Goal: Transaction & Acquisition: Subscribe to service/newsletter

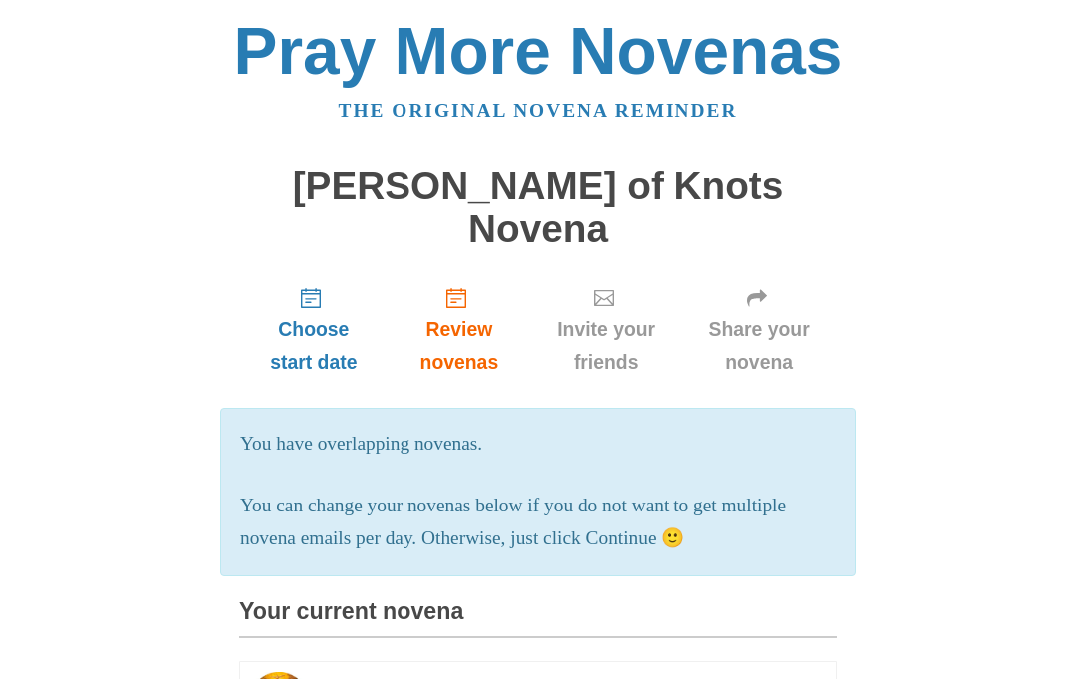
click at [318, 313] on span "Choose start date" at bounding box center [314, 346] width 110 height 66
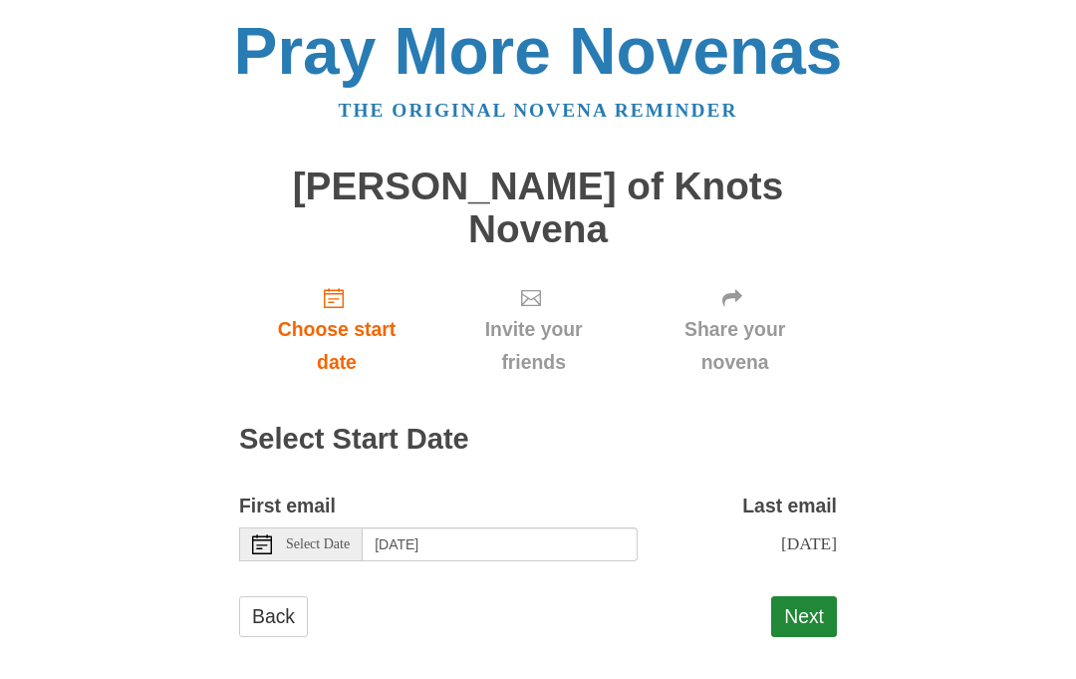
click at [813, 596] on button "Next" at bounding box center [804, 616] width 66 height 41
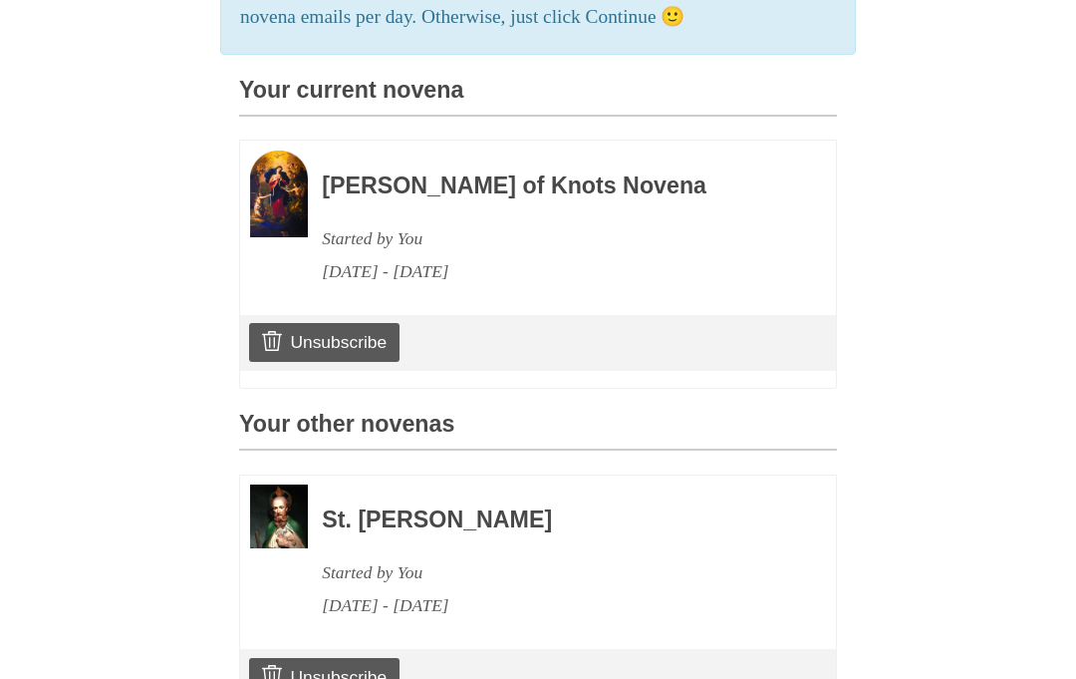
scroll to position [520, 0]
click at [370, 324] on link "Unsubscribe" at bounding box center [324, 343] width 150 height 38
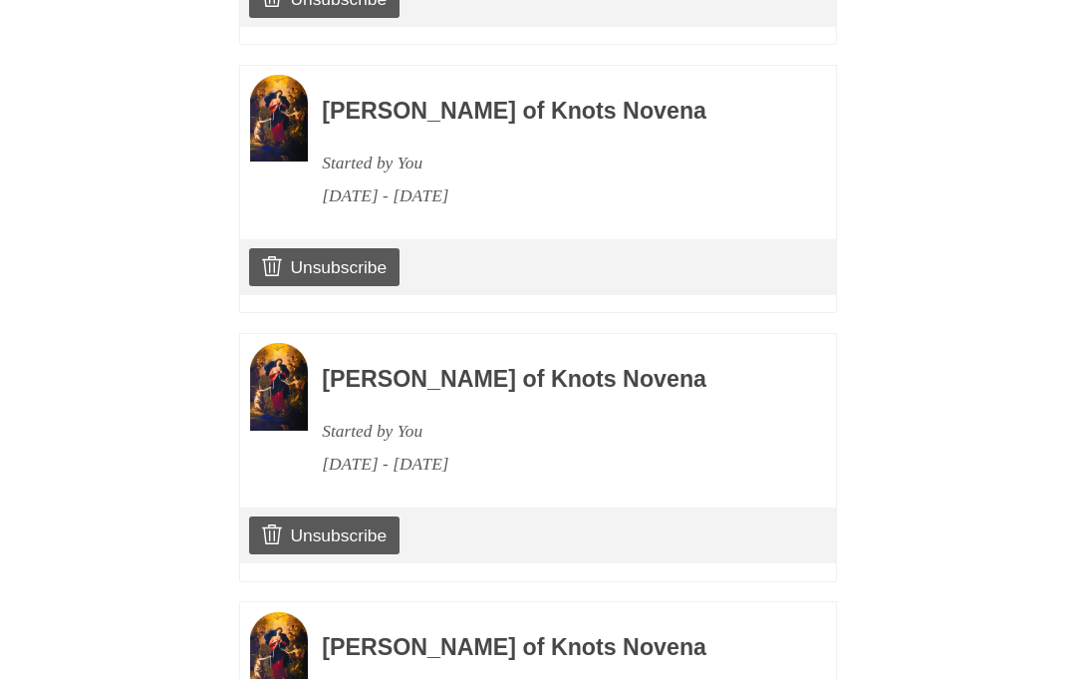
scroll to position [1199, 0]
click at [370, 516] on link "Unsubscribe" at bounding box center [324, 535] width 150 height 38
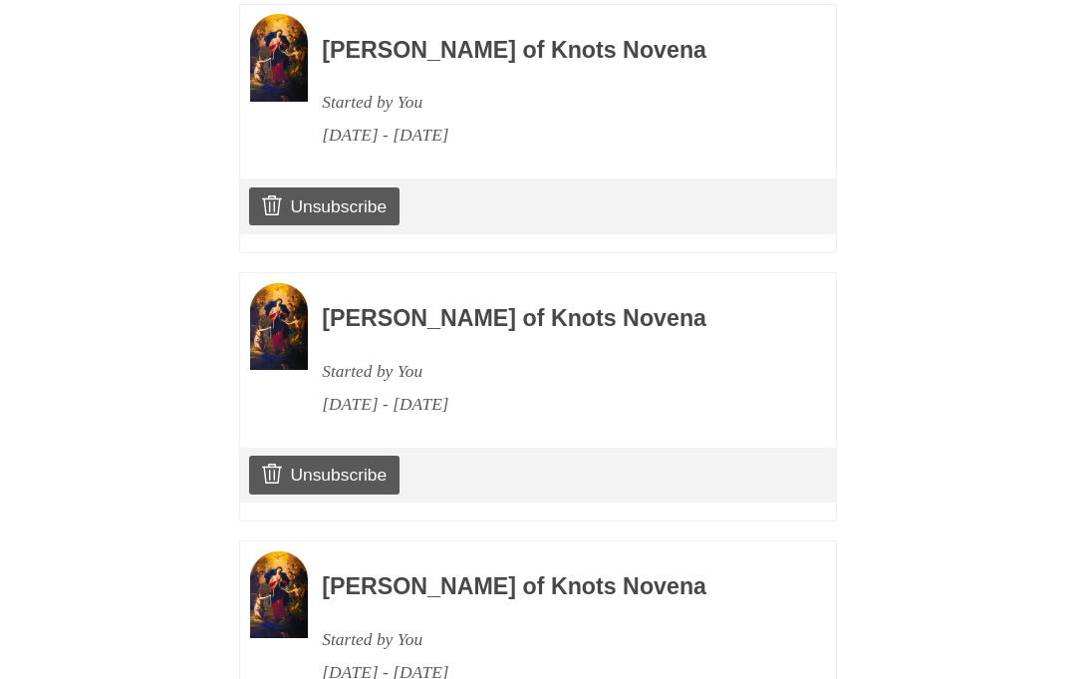
scroll to position [1538, 0]
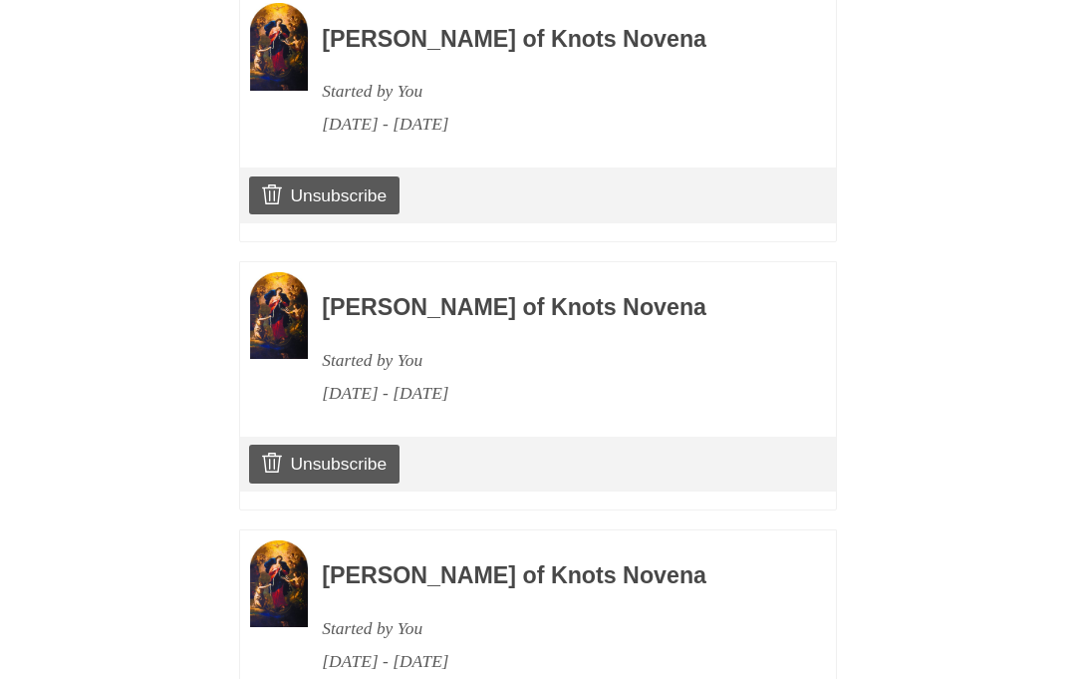
click at [355, 445] on link "Unsubscribe" at bounding box center [324, 464] width 150 height 38
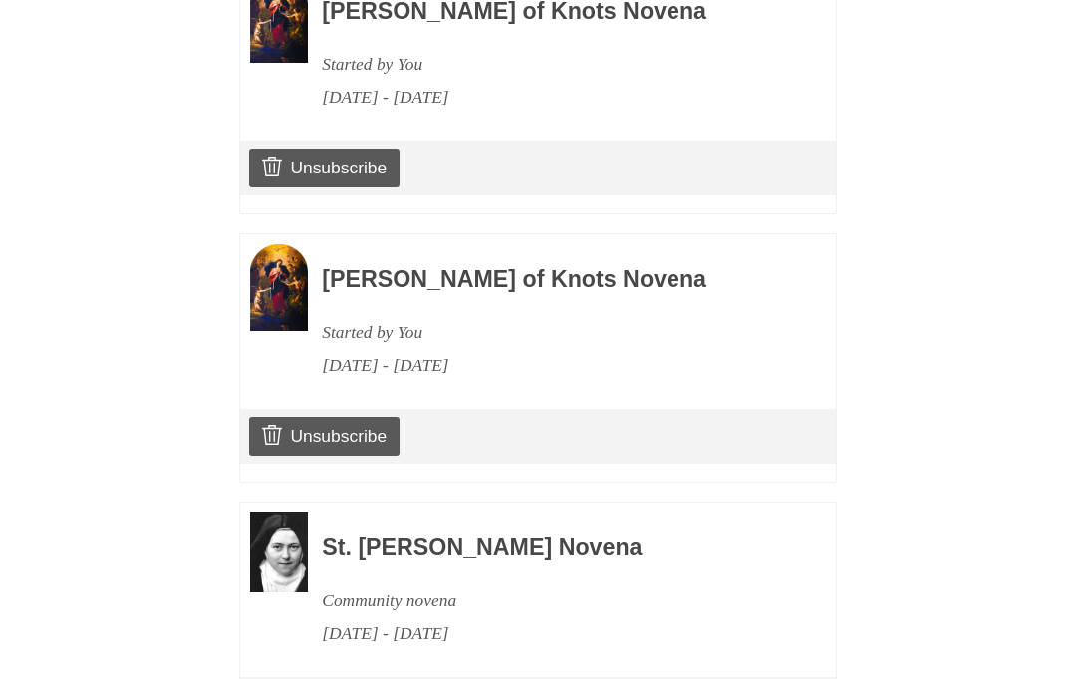
scroll to position [1858, 0]
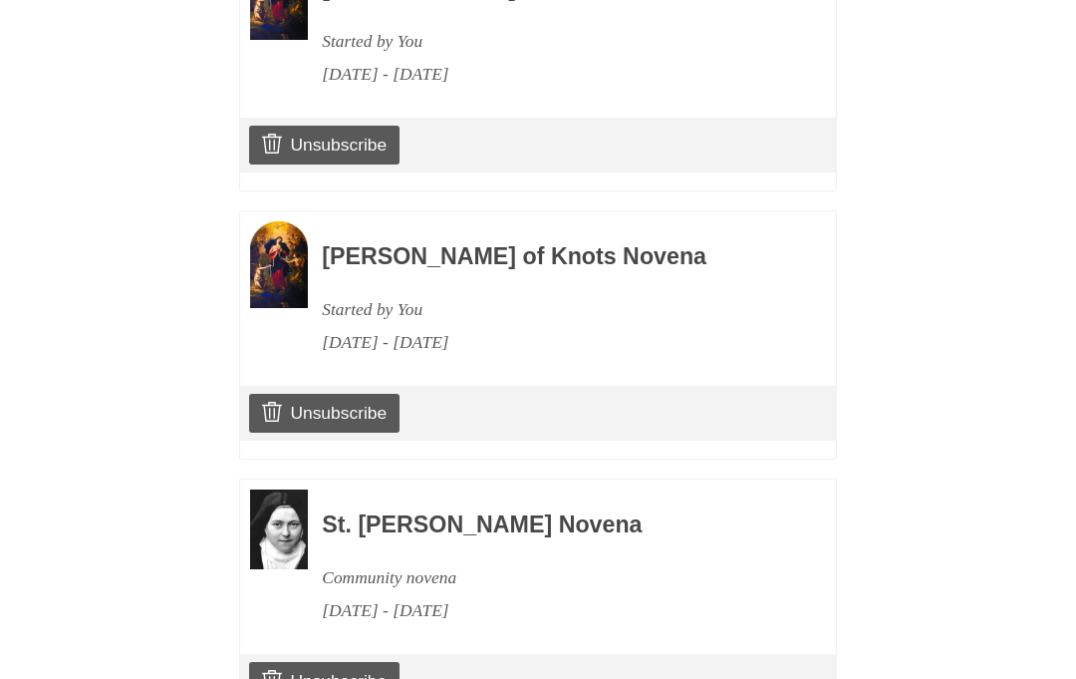
click at [356, 394] on link "Unsubscribe" at bounding box center [324, 413] width 150 height 38
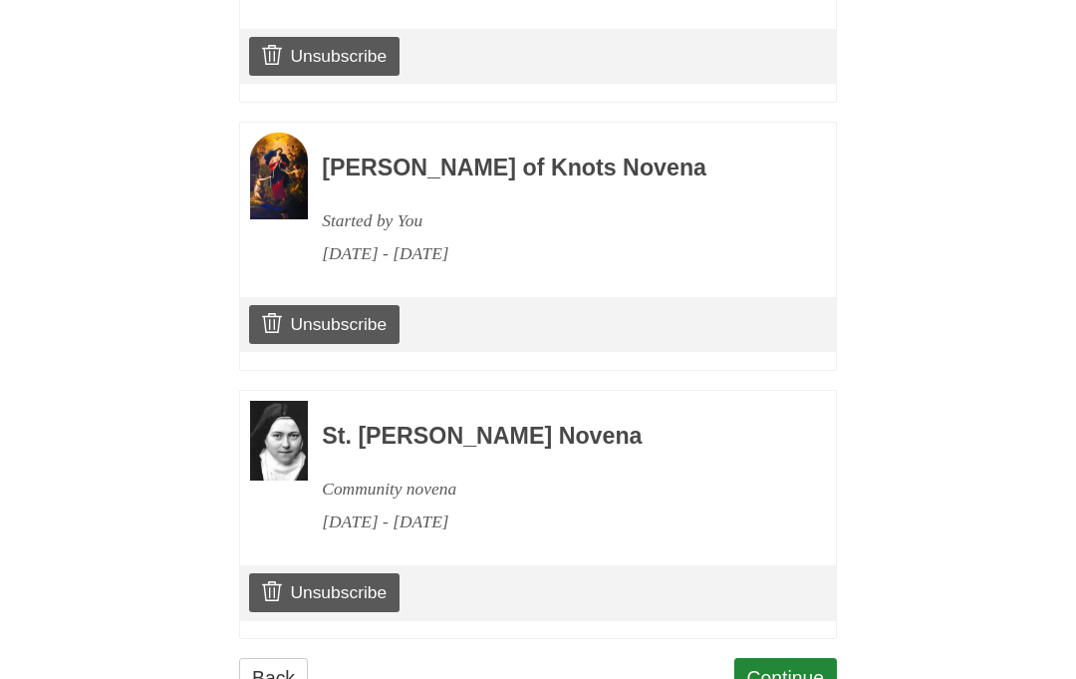
click at [370, 574] on link "Unsubscribe" at bounding box center [324, 593] width 150 height 38
click at [360, 306] on link "Unsubscribe" at bounding box center [324, 325] width 150 height 38
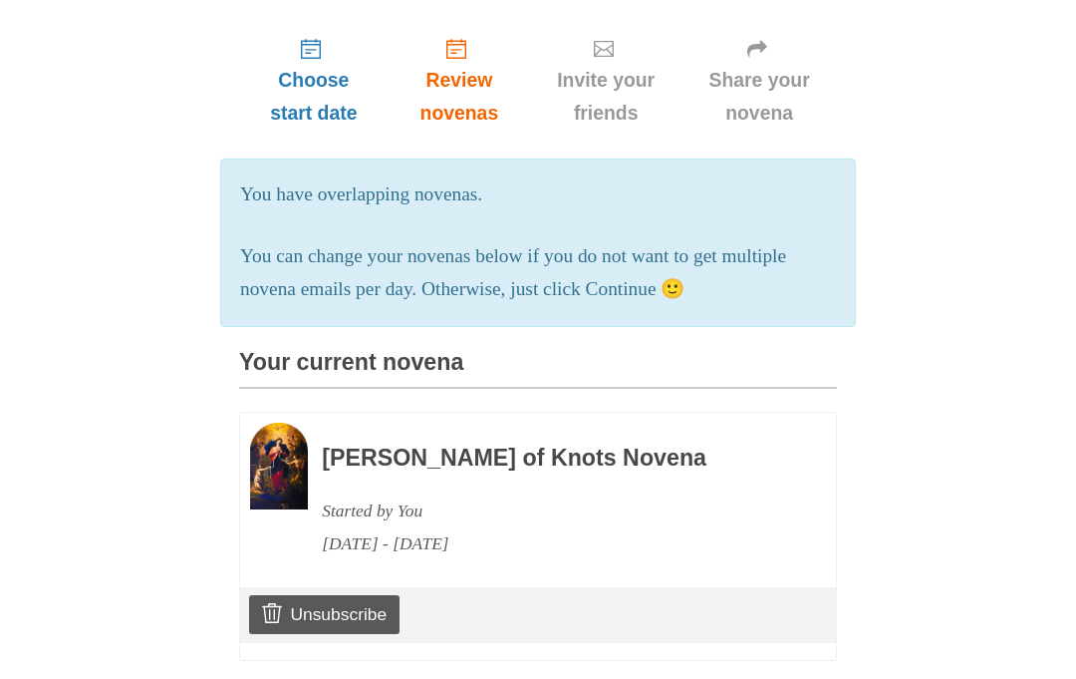
scroll to position [246, 0]
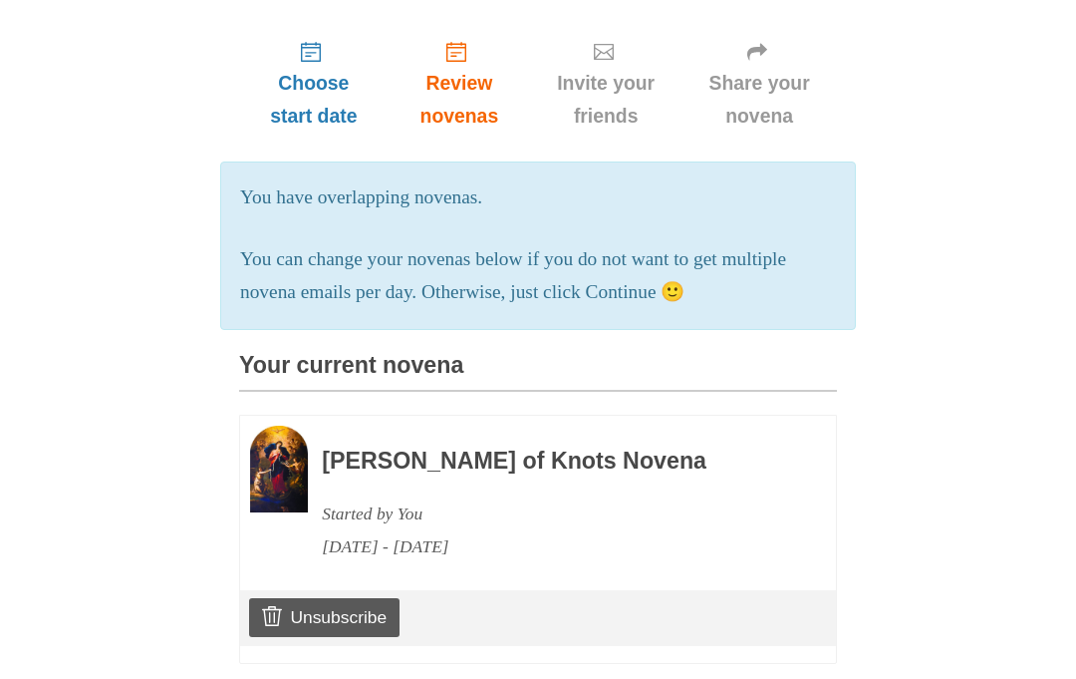
click at [374, 598] on link "Unsubscribe" at bounding box center [324, 617] width 150 height 38
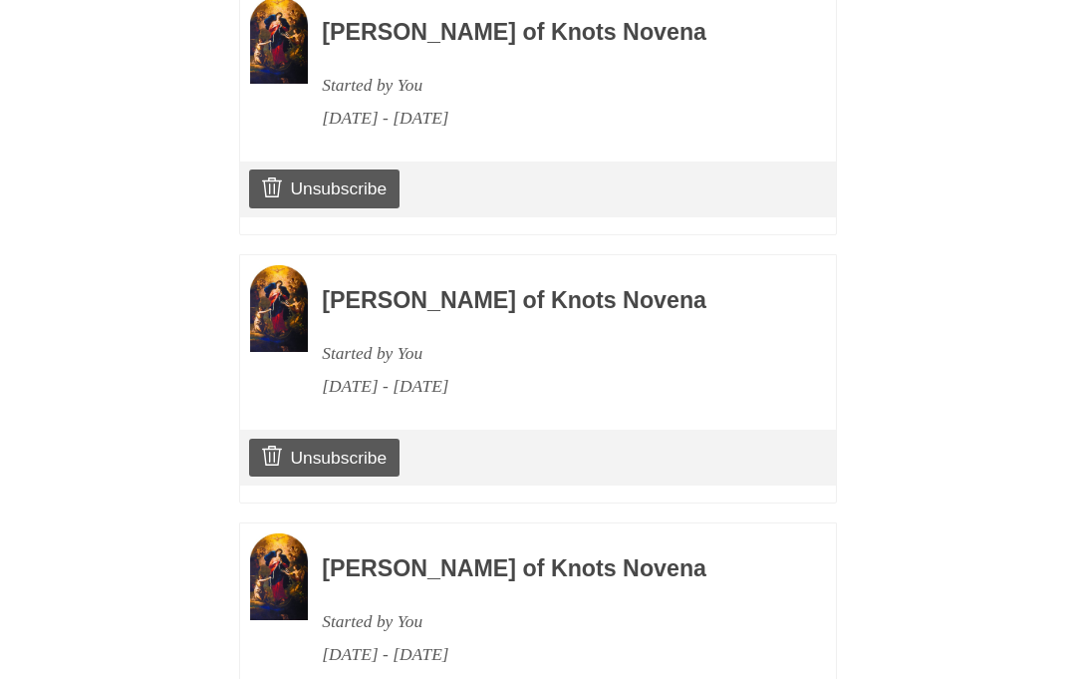
scroll to position [1465, 0]
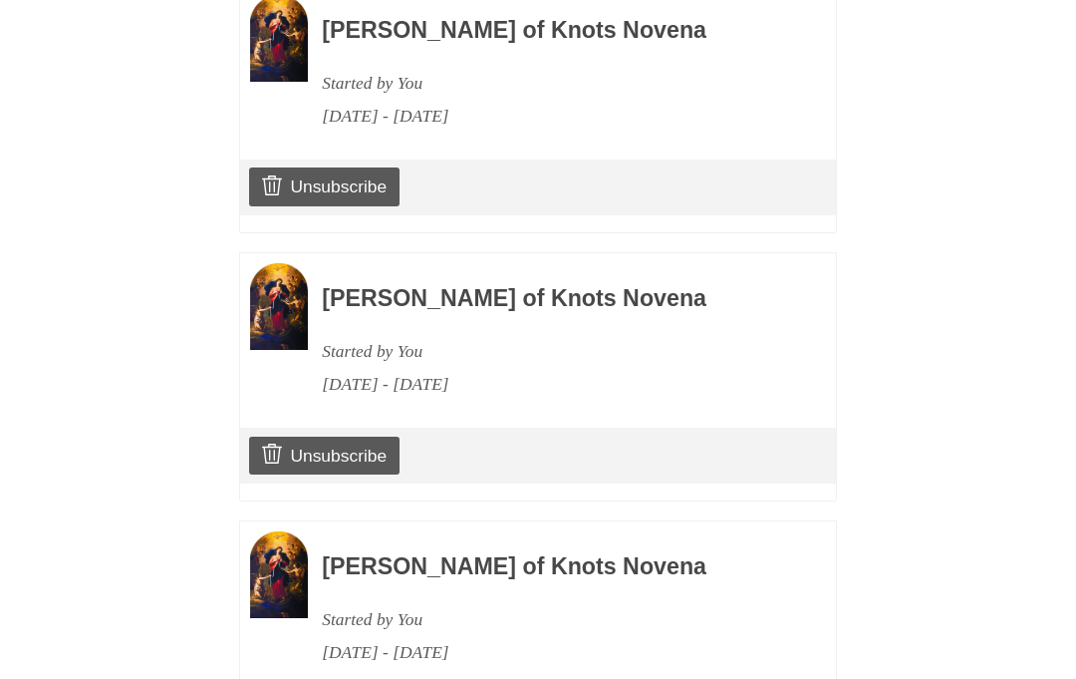
click at [352, 437] on link "Unsubscribe" at bounding box center [324, 456] width 150 height 38
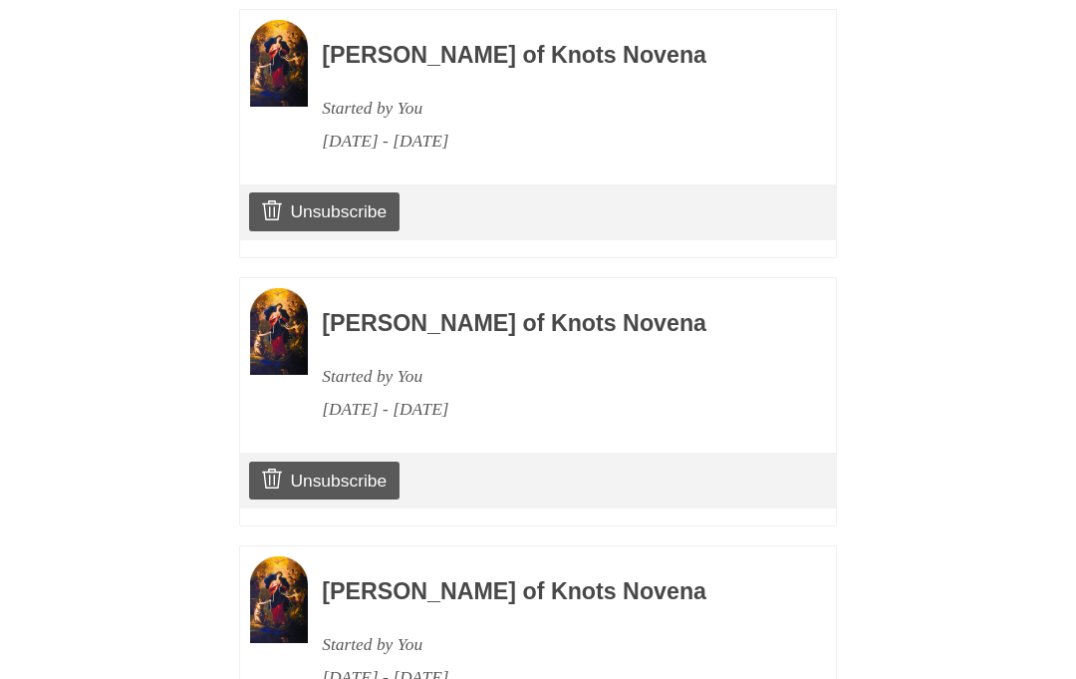
scroll to position [1443, 0]
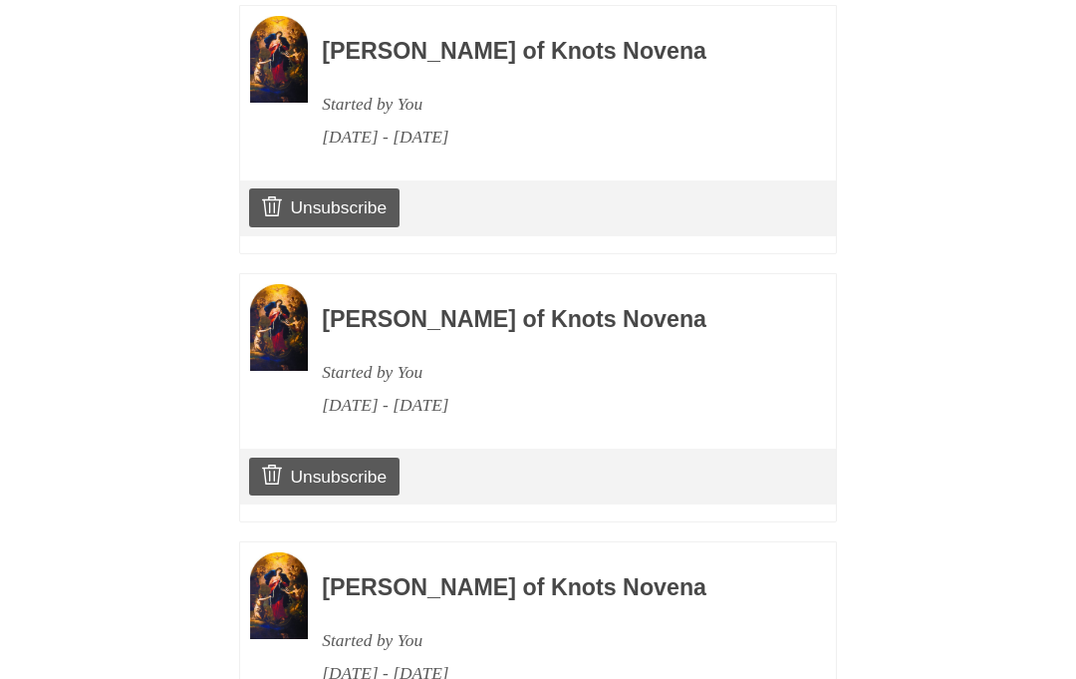
click at [371, 458] on link "Unsubscribe" at bounding box center [324, 477] width 150 height 38
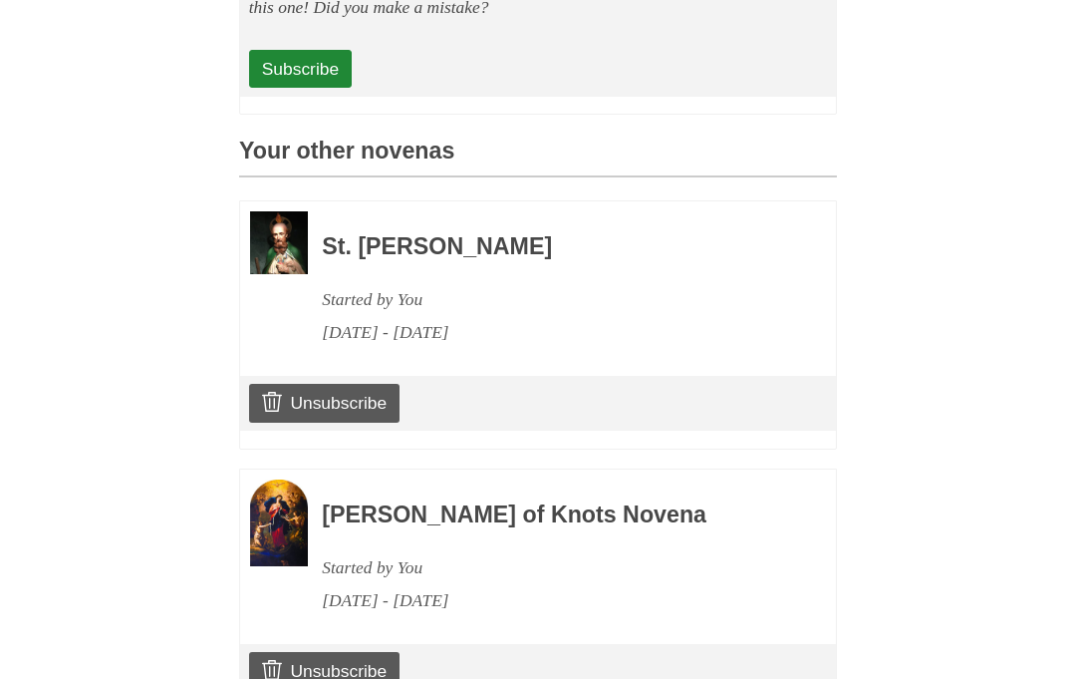
scroll to position [981, 0]
click at [381, 652] on link "Unsubscribe" at bounding box center [324, 671] width 150 height 38
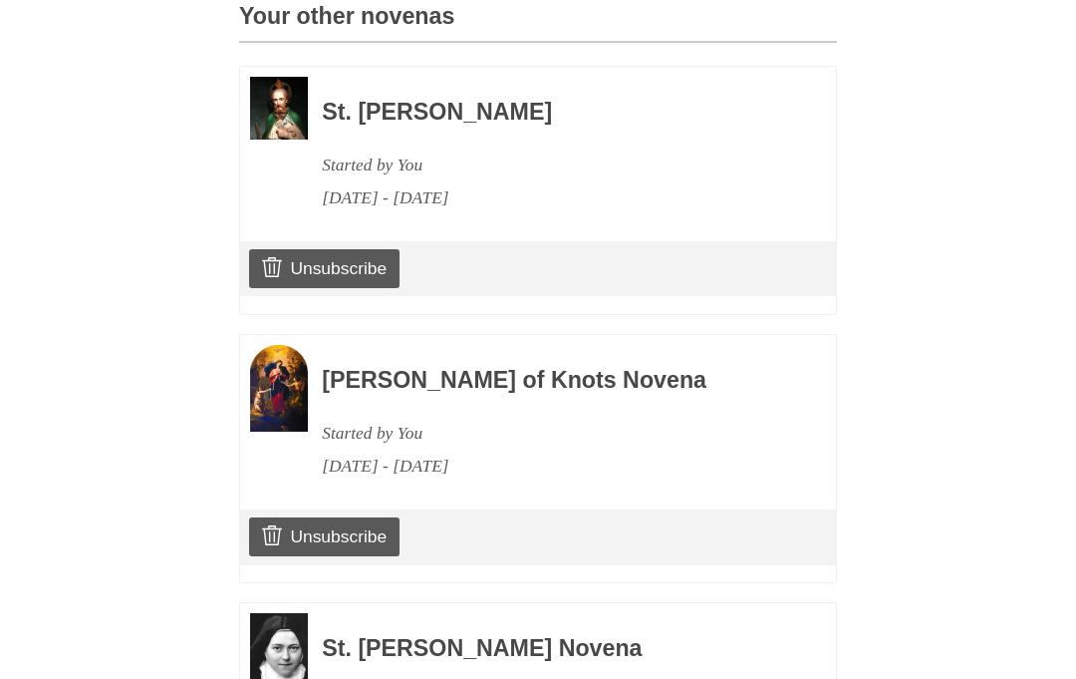
scroll to position [1130, 0]
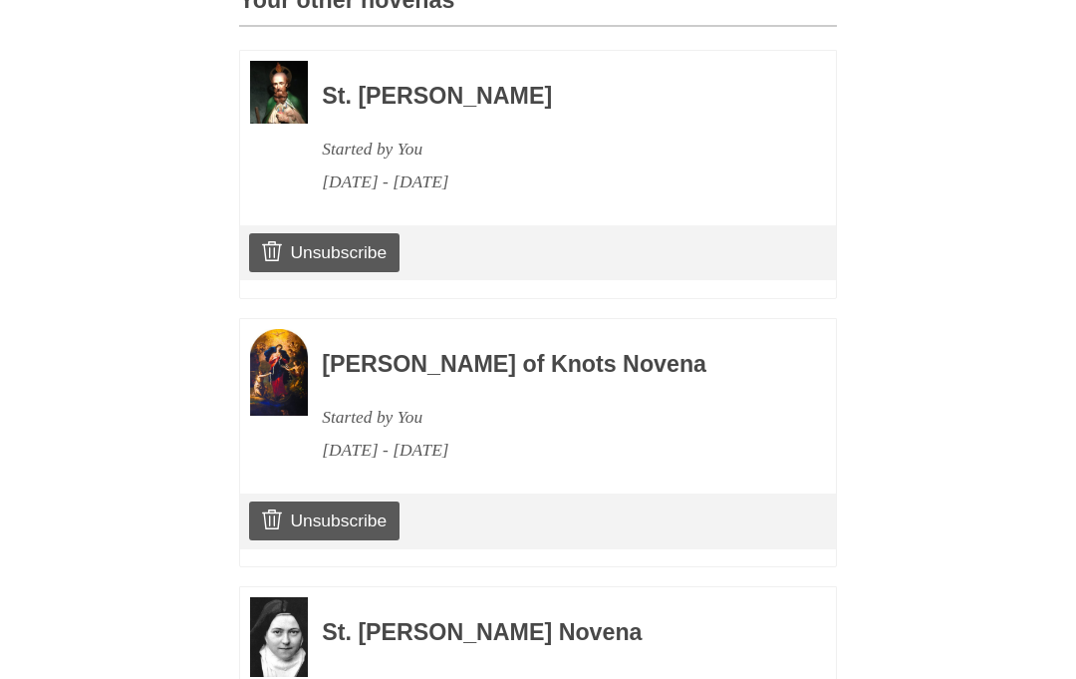
click at [356, 502] on link "Unsubscribe" at bounding box center [324, 521] width 150 height 38
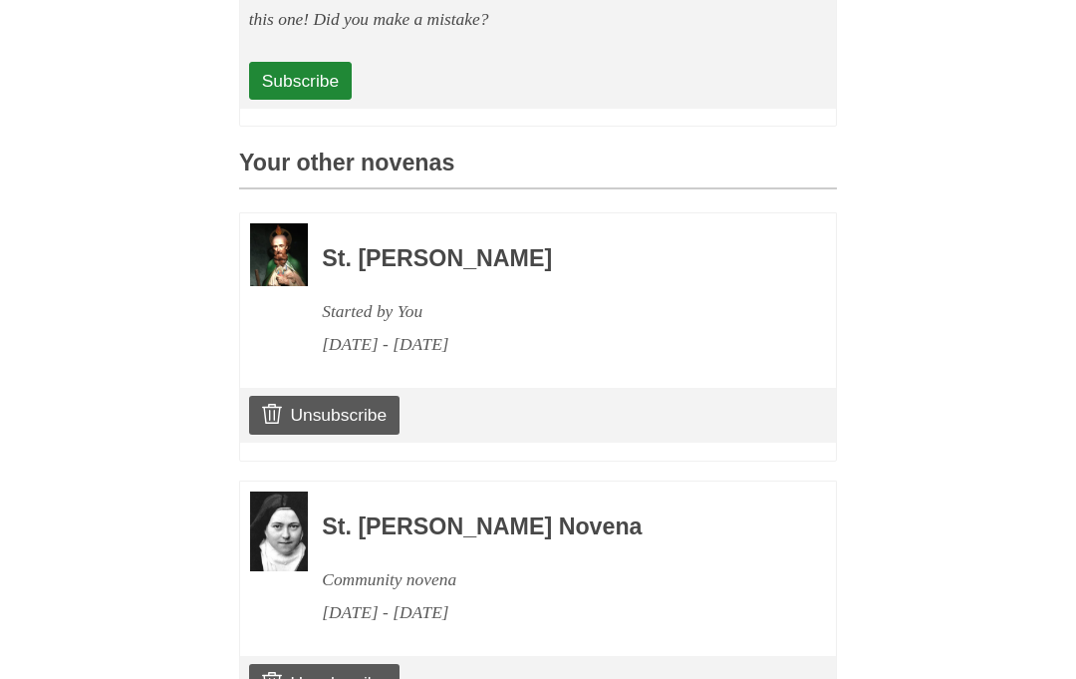
scroll to position [965, 0]
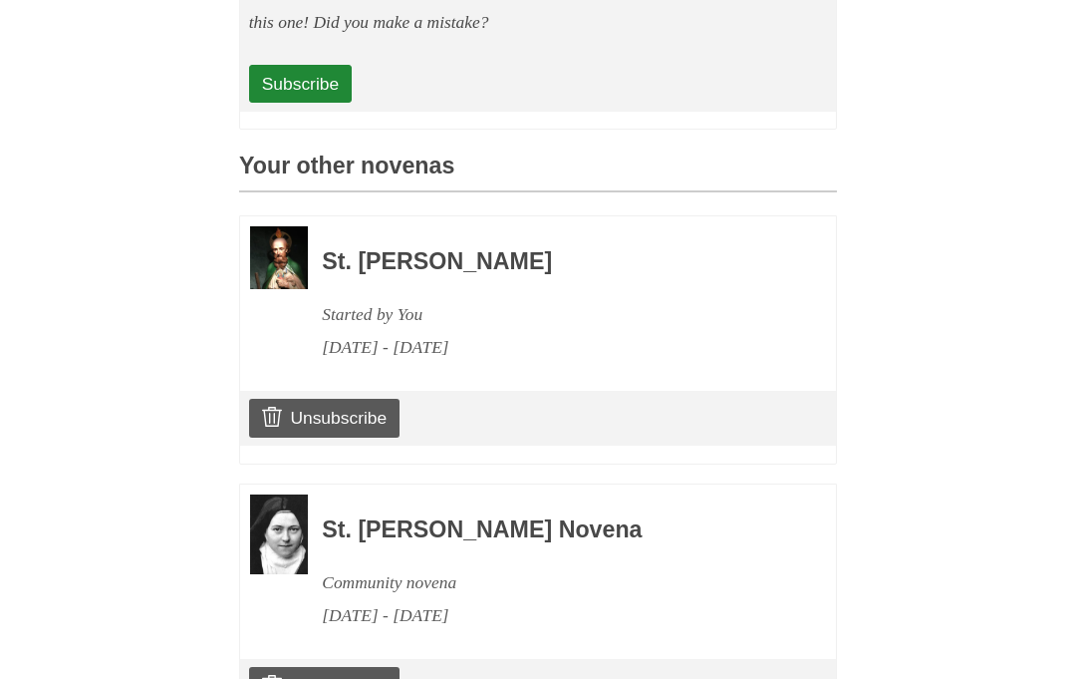
click at [376, 668] on link "Unsubscribe" at bounding box center [324, 687] width 150 height 38
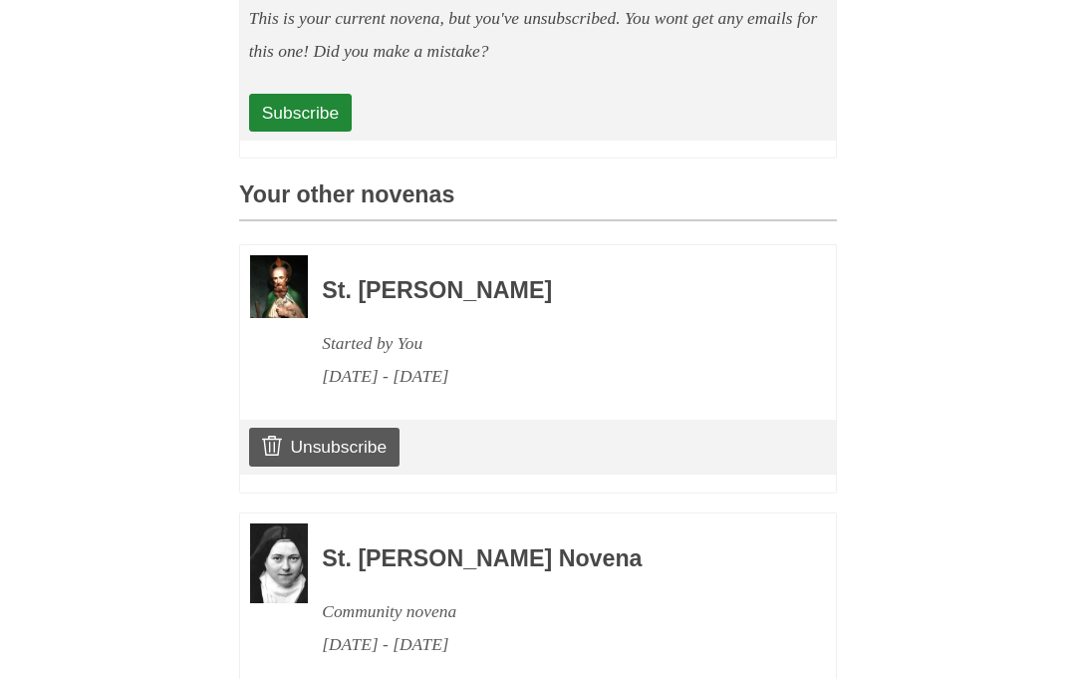
scroll to position [987, 0]
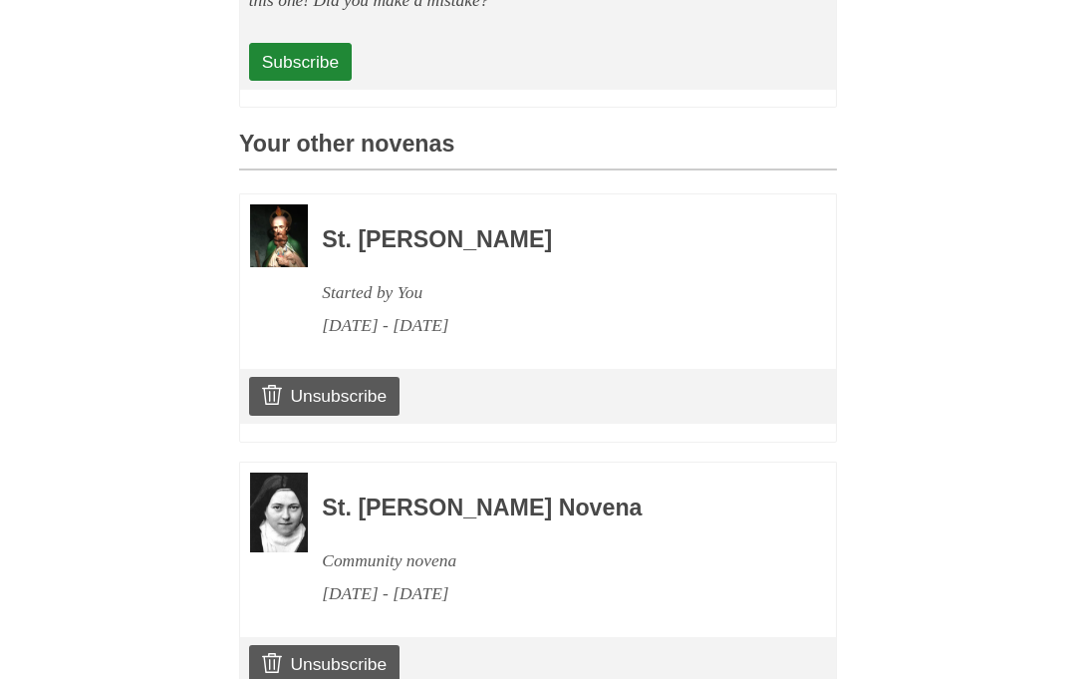
click at [373, 646] on link "Unsubscribe" at bounding box center [324, 665] width 150 height 38
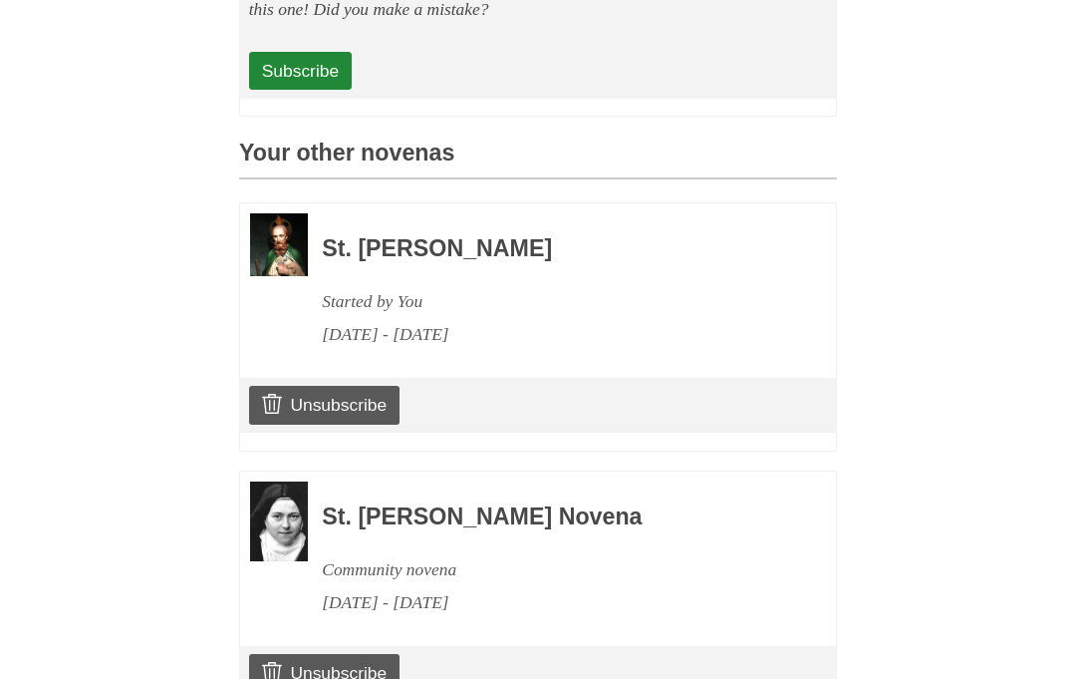
scroll to position [979, 0]
click at [372, 654] on link "Unsubscribe" at bounding box center [324, 673] width 150 height 38
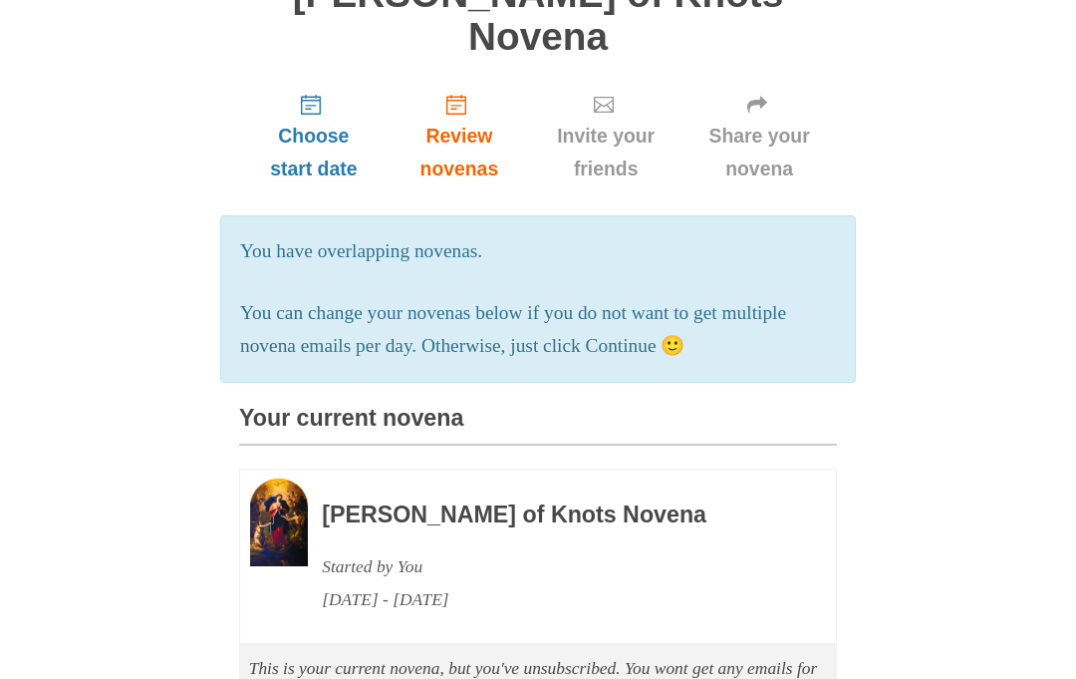
scroll to position [339, 0]
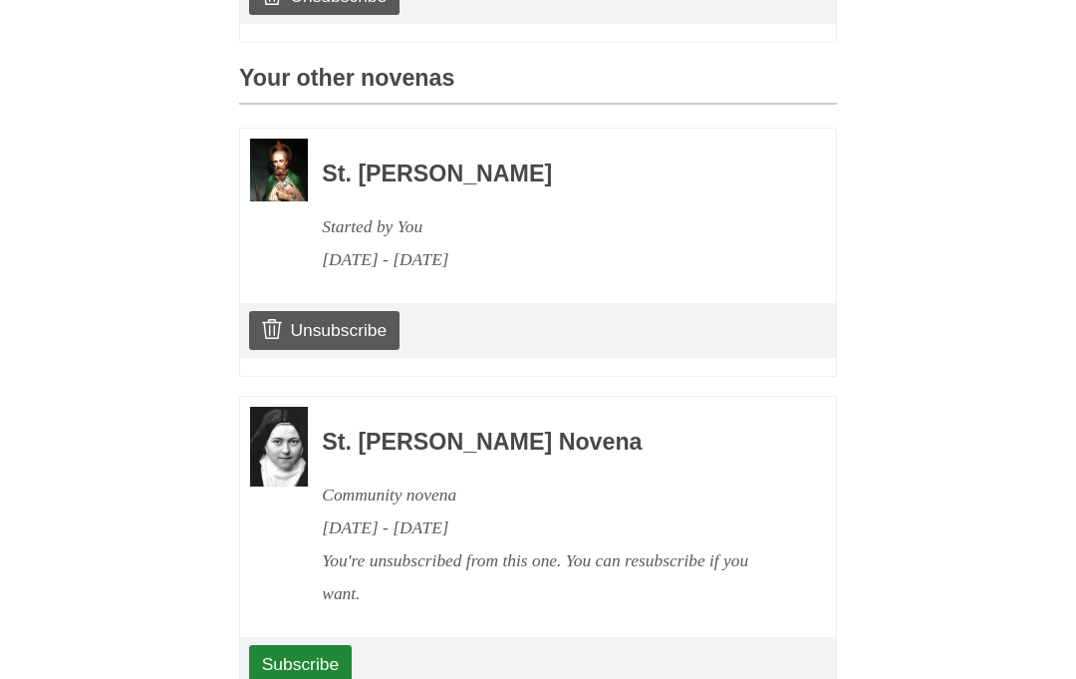
scroll to position [961, 0]
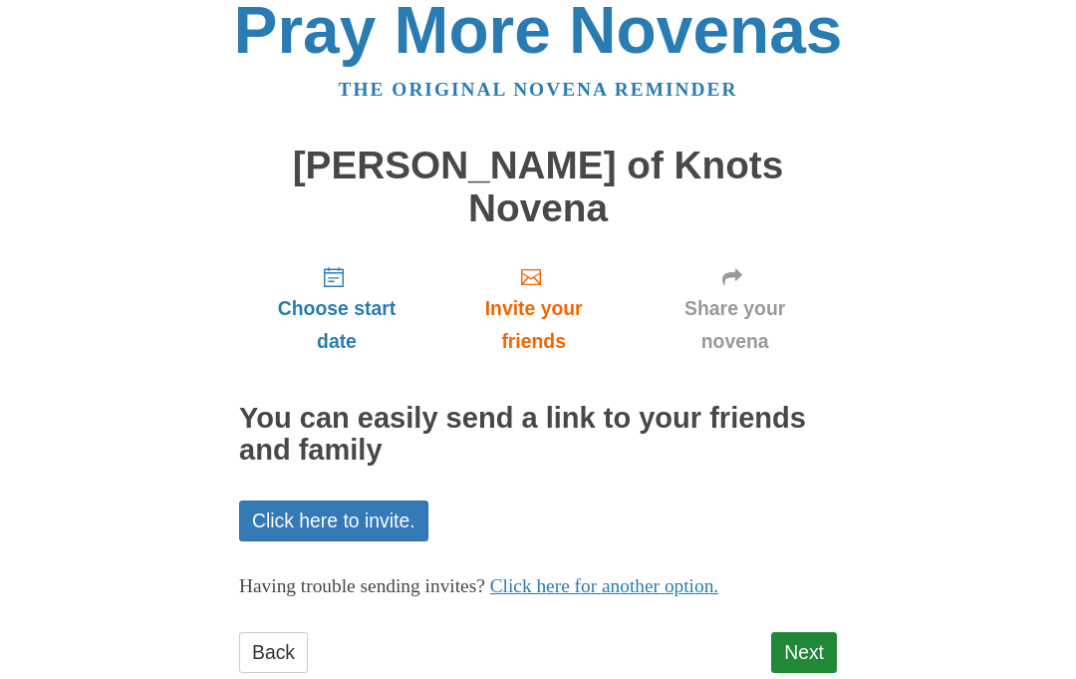
scroll to position [23, 0]
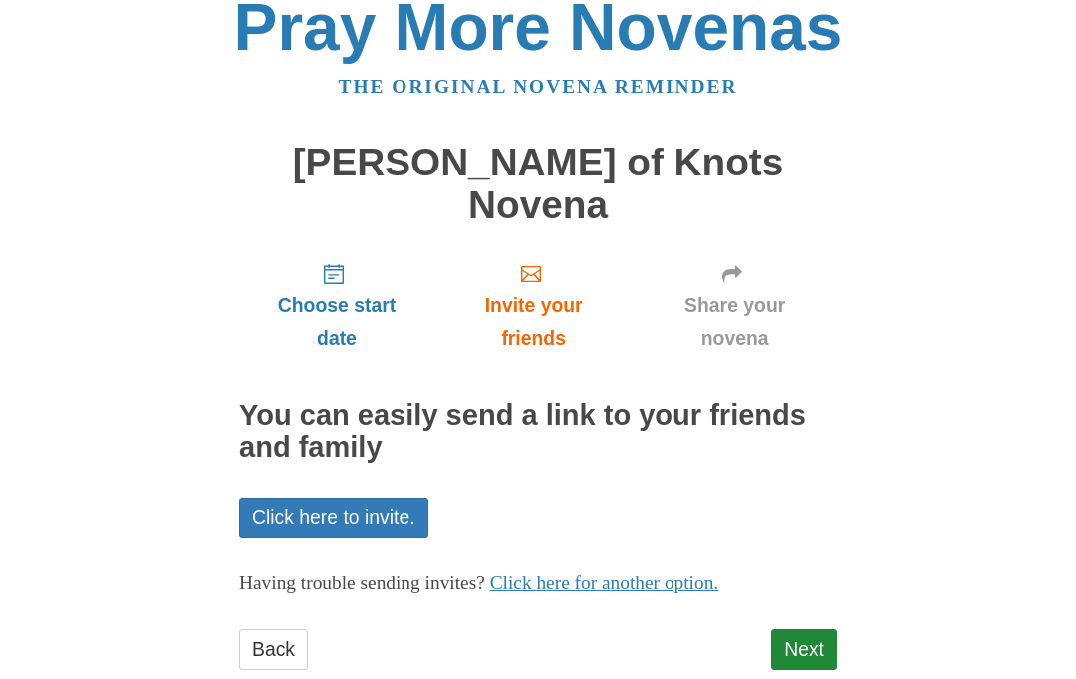
click at [804, 630] on link "Next" at bounding box center [804, 650] width 66 height 41
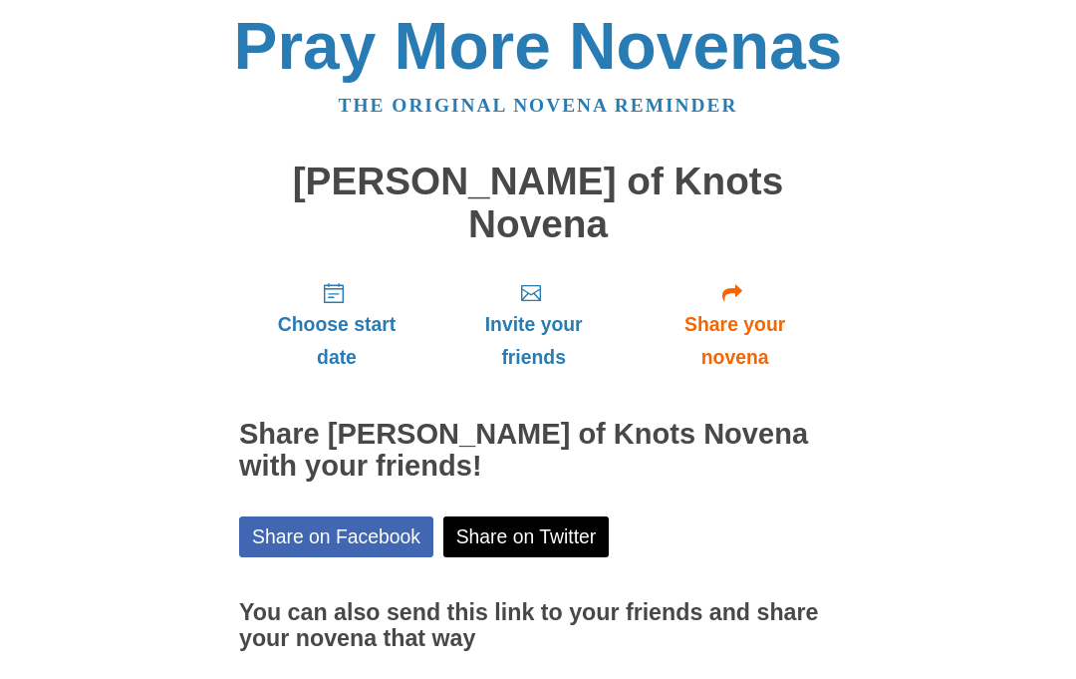
scroll to position [25, 0]
